Goal: Task Accomplishment & Management: Use online tool/utility

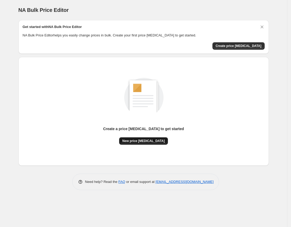
click at [145, 142] on span "New price [MEDICAL_DATA]" at bounding box center [143, 141] width 42 height 4
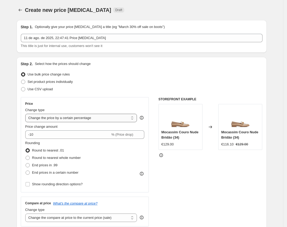
click at [99, 117] on select "Change the price to a certain amount Change the price by a certain amount Chang…" at bounding box center [81, 118] width 112 height 8
click at [27, 114] on select "Change the price to a certain amount Change the price by a certain amount Chang…" at bounding box center [81, 118] width 112 height 8
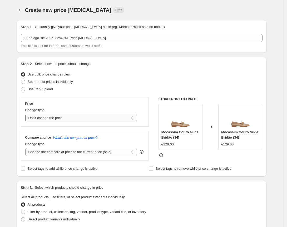
click at [74, 119] on select "Change the price to a certain amount Change the price by a certain amount Chang…" at bounding box center [81, 118] width 112 height 8
select select "pcap"
click at [27, 114] on select "Change the price to a certain amount Change the price by a certain amount Chang…" at bounding box center [81, 118] width 112 height 8
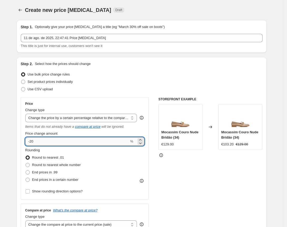
click at [64, 145] on input "-20" at bounding box center [77, 141] width 104 height 8
type input "-2"
type input "-70"
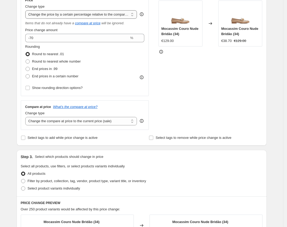
scroll to position [105, 0]
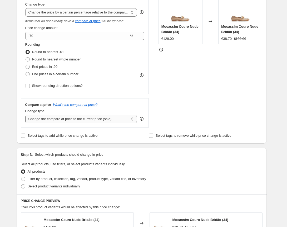
click at [106, 119] on select "Change the compare at price to the current price (sale) Change the compare at p…" at bounding box center [81, 119] width 112 height 8
select select "no_change"
click at [27, 115] on select "Change the compare at price to the current price (sale) Change the compare at p…" at bounding box center [81, 119] width 112 height 8
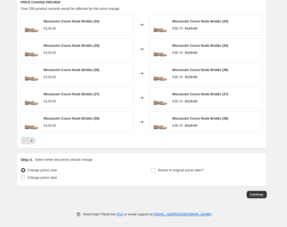
scroll to position [307, 0]
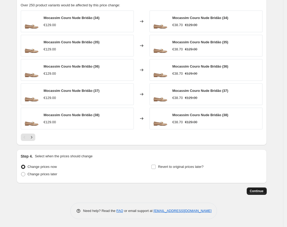
click at [260, 190] on span "Continue" at bounding box center [257, 191] width 14 height 4
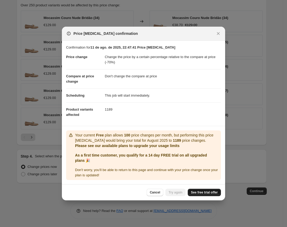
click at [200, 193] on span "See free trial offer" at bounding box center [204, 192] width 27 height 4
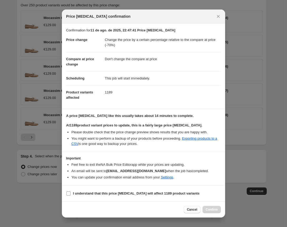
click at [102, 195] on b "I understand that this price change job will affect 1189 product variants" at bounding box center [136, 193] width 127 height 4
click at [71, 195] on input "I understand that this price change job will affect 1189 product variants" at bounding box center [68, 193] width 4 height 4
checkbox input "true"
click at [211, 210] on span "Confirm" at bounding box center [212, 209] width 12 height 4
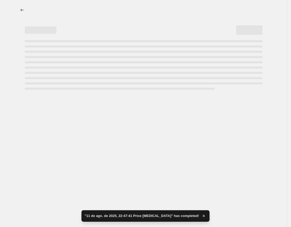
select select "pcap"
select select "no_change"
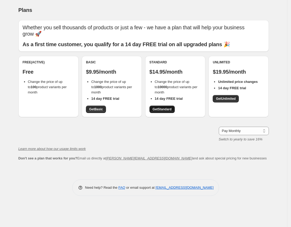
click at [163, 108] on span "Get Standard" at bounding box center [162, 109] width 19 height 4
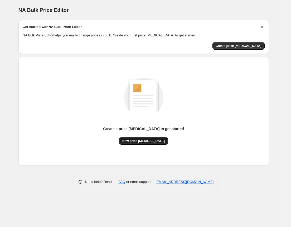
click at [154, 140] on span "New price change job" at bounding box center [143, 141] width 42 height 4
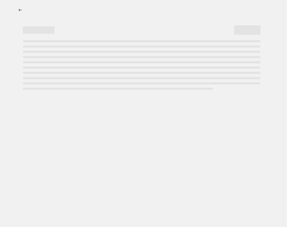
select select "percentage"
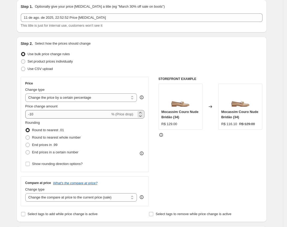
scroll to position [35, 0]
